Goal: Transaction & Acquisition: Purchase product/service

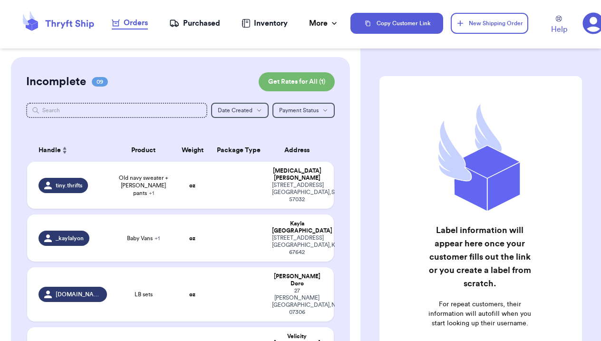
scroll to position [89, 0]
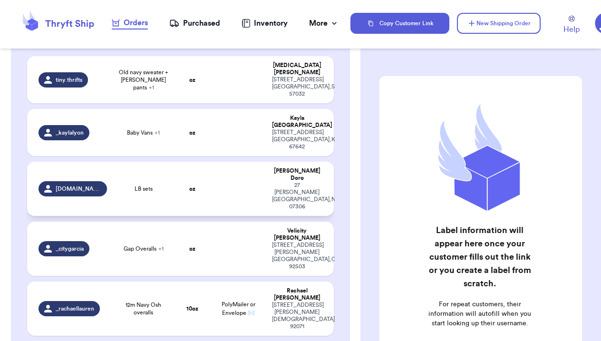
scroll to position [108, 0]
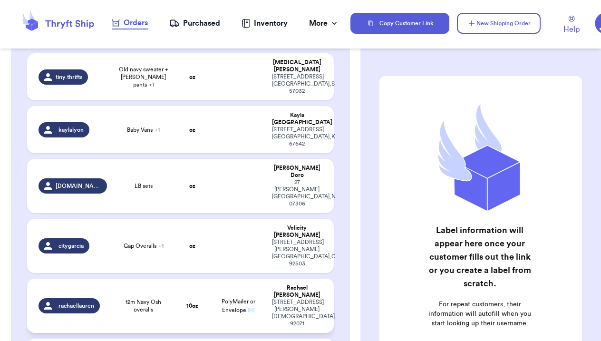
click at [166, 298] on span "12m Navy Osh overalls" at bounding box center [143, 305] width 50 height 15
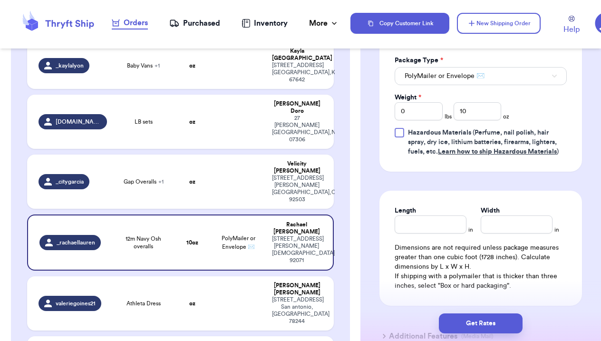
scroll to position [463, 0]
click at [479, 326] on button "Get Rates" at bounding box center [481, 324] width 84 height 20
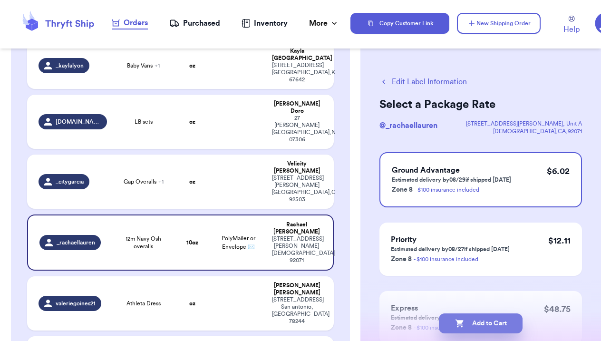
click at [477, 323] on button "Add to Cart" at bounding box center [481, 324] width 84 height 20
checkbox input "true"
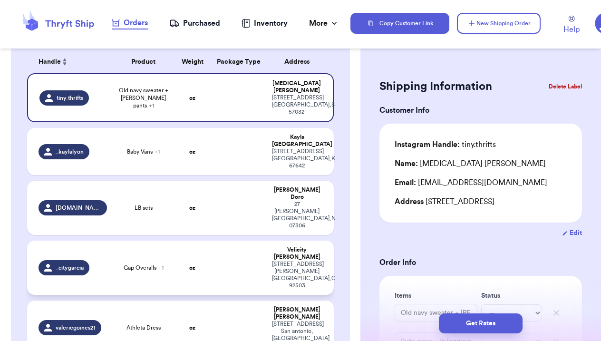
scroll to position [82, 0]
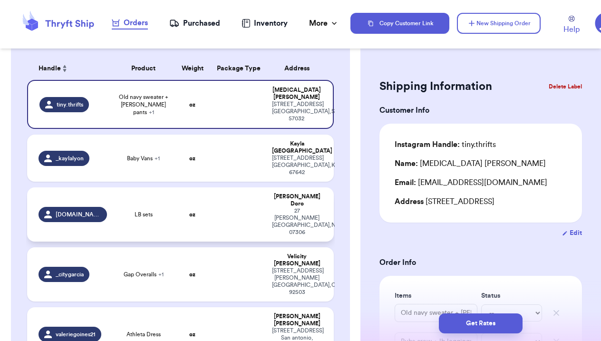
click at [150, 211] on span "LB sets" at bounding box center [144, 215] width 18 height 8
type input "LB sets"
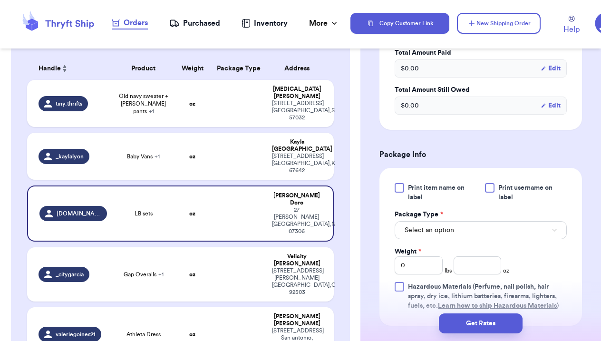
scroll to position [321, 0]
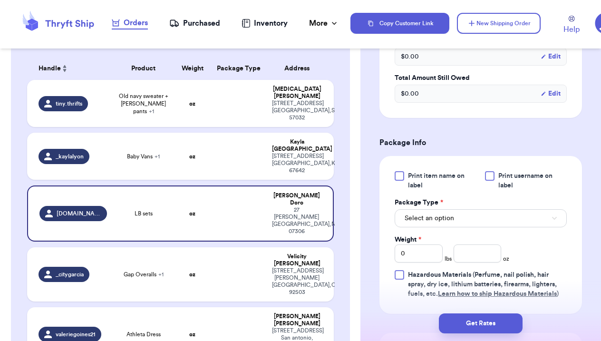
click at [452, 217] on span "Select an option" at bounding box center [429, 219] width 49 height 10
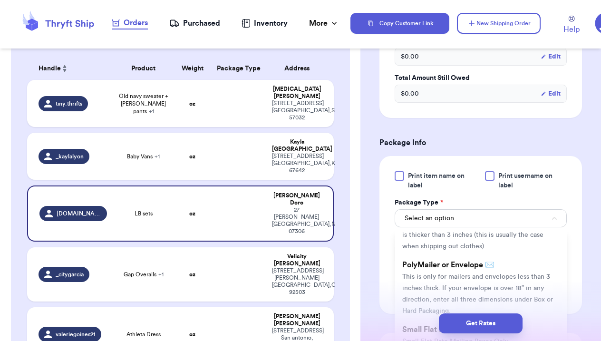
scroll to position [51, 0]
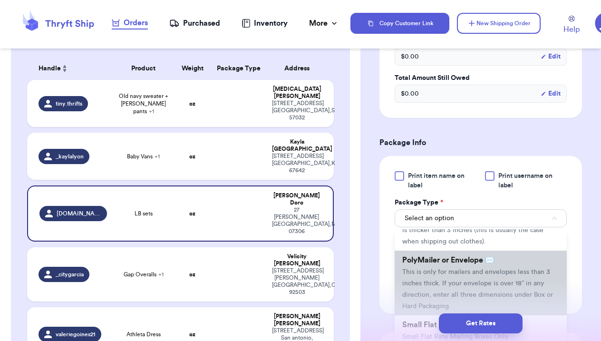
click at [452, 290] on span "This is only for mailers and envelopes less than 3 inches thick. If your envelo…" at bounding box center [478, 289] width 151 height 41
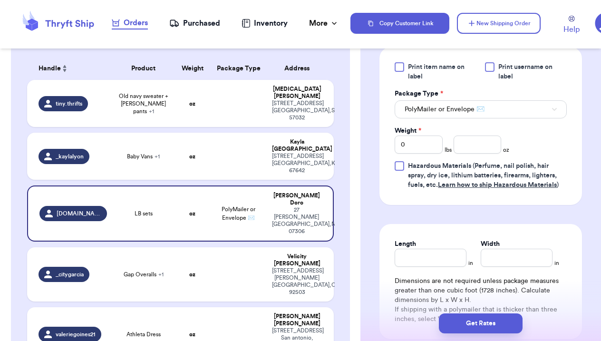
scroll to position [433, 0]
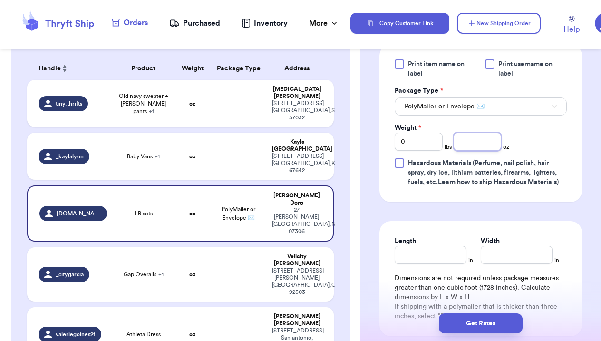
click at [475, 147] on input "number" at bounding box center [478, 142] width 48 height 18
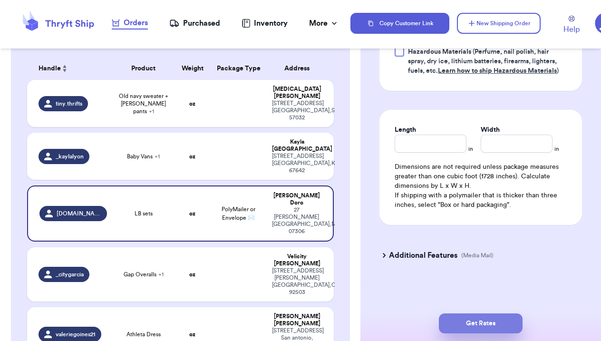
scroll to position [546, 0]
type input "8"
click at [492, 321] on button "Get Rates" at bounding box center [481, 324] width 84 height 20
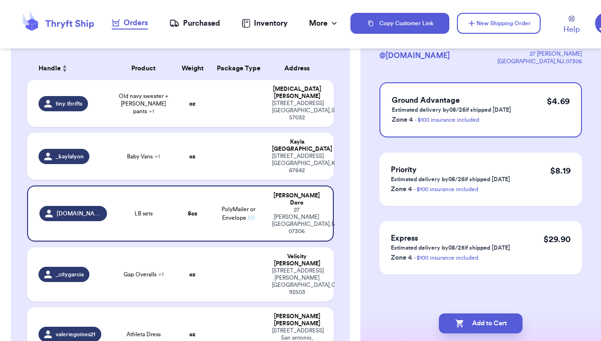
scroll to position [0, 0]
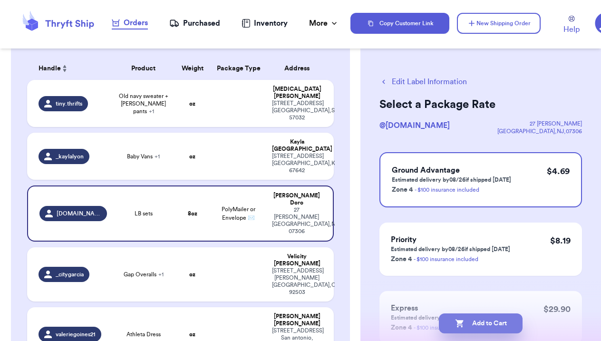
click at [492, 321] on button "Add to Cart" at bounding box center [481, 324] width 84 height 20
checkbox input "true"
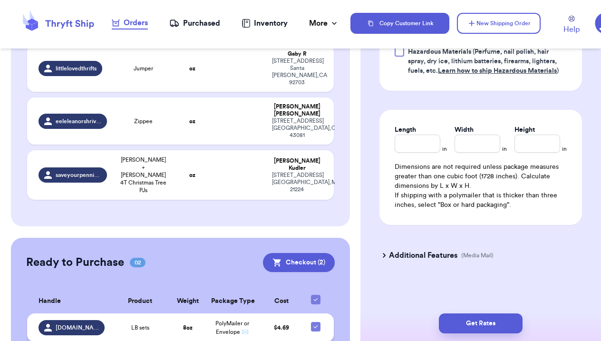
scroll to position [344, 0]
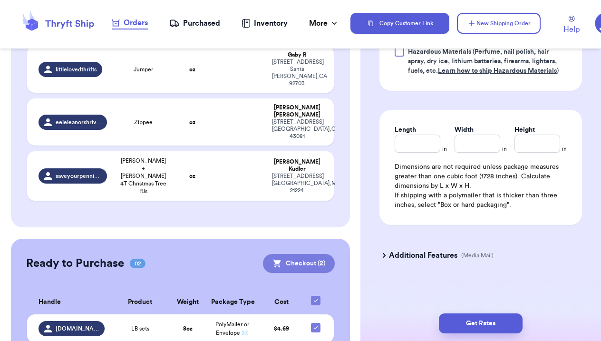
click at [291, 254] on button "Checkout ( 2 )" at bounding box center [299, 263] width 72 height 19
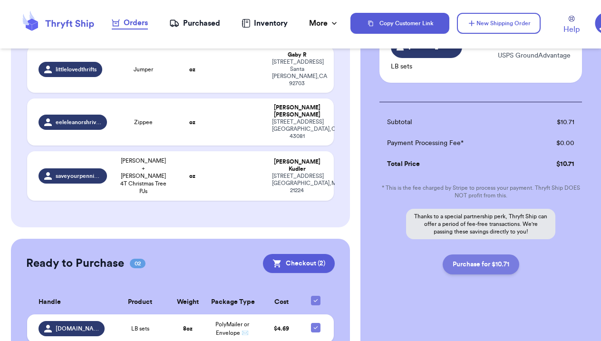
click at [488, 268] on button "Purchase for $10.71" at bounding box center [481, 265] width 77 height 20
checkbox input "false"
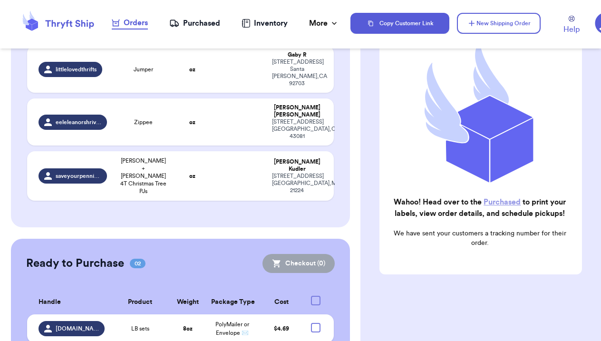
checkbox input "true"
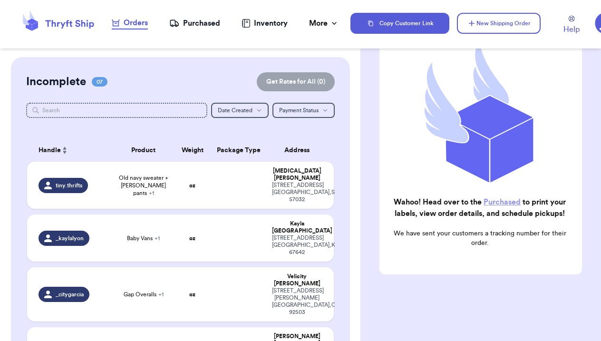
scroll to position [0, 0]
click at [196, 21] on div "Purchased" at bounding box center [194, 23] width 51 height 11
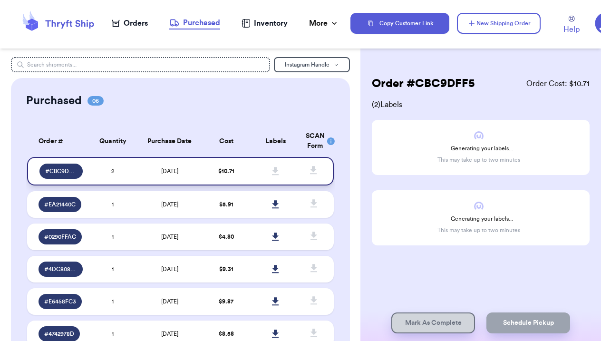
click at [276, 175] on icon at bounding box center [275, 171] width 7 height 8
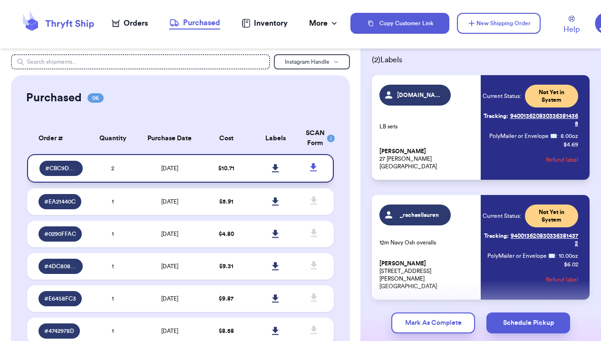
scroll to position [18, 0]
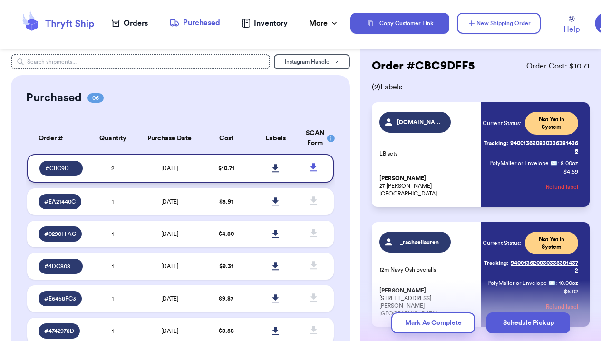
click at [479, 116] on div "comebackkids.co LB sets Emily Doro 27 Howard Pl Jersey City, NJ 07306 Current S…" at bounding box center [479, 155] width 199 height 86
click at [276, 172] on icon at bounding box center [275, 168] width 7 height 8
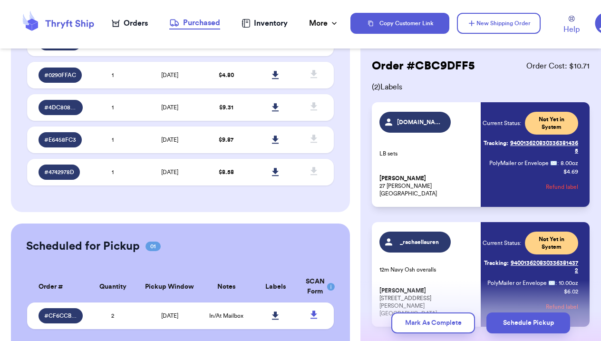
scroll to position [141, 0]
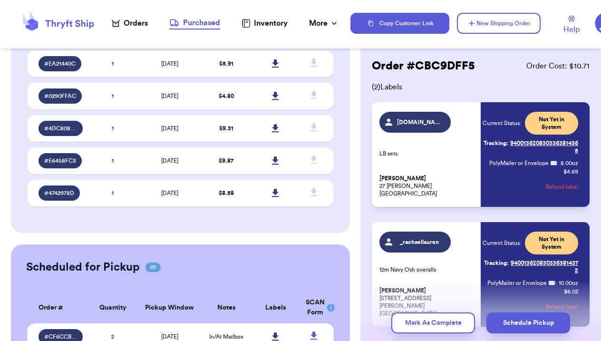
click at [124, 18] on div "Orders" at bounding box center [130, 23] width 36 height 11
